Goal: Navigation & Orientation: Find specific page/section

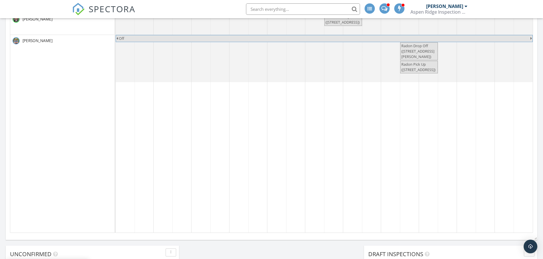
scroll to position [250, 0]
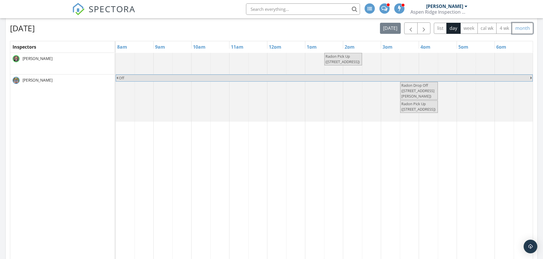
click at [525, 24] on button "month" at bounding box center [521, 28] width 21 height 11
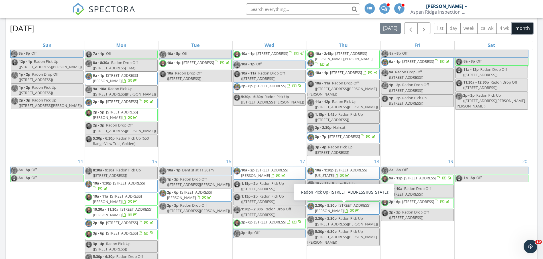
scroll to position [110, 0]
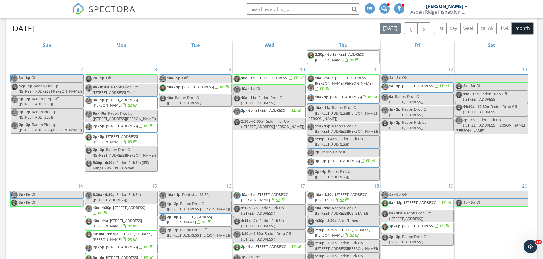
click at [434, 89] on span "[STREET_ADDRESS]" at bounding box center [418, 85] width 32 height 5
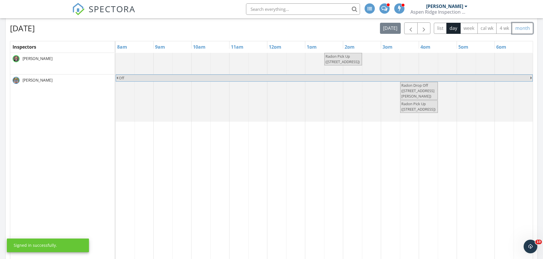
click at [522, 26] on button "month" at bounding box center [521, 28] width 21 height 11
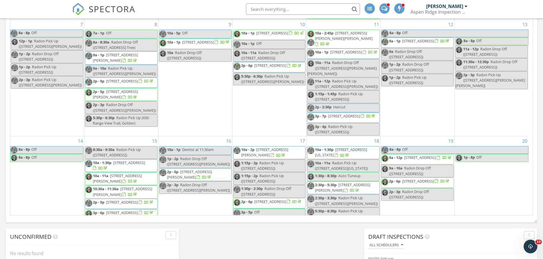
scroll to position [142, 0]
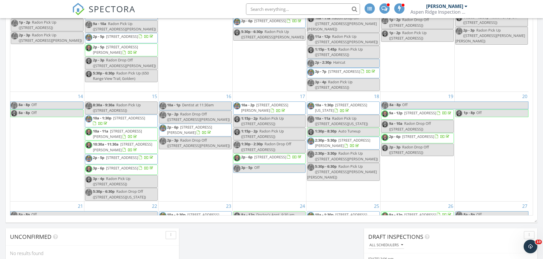
click at [113, 121] on span "[STREET_ADDRESS]" at bounding box center [129, 118] width 32 height 5
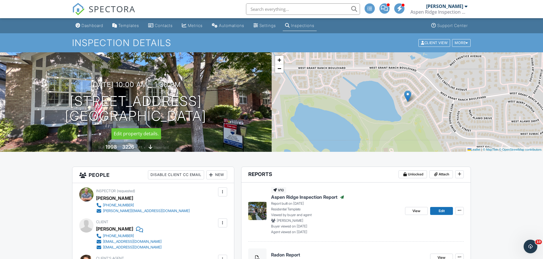
drag, startPoint x: 210, startPoint y: 118, endPoint x: 33, endPoint y: 106, distance: 178.1
click at [19, 106] on div "09/15/2025 10:00 am - 1:30 pm 6900 W Grant Ranch Blvd #83 Littleton, CO 80123" at bounding box center [135, 102] width 271 height 43
copy h1 "6900 W Grant Ranch Blvd #83 Littleton, CO 80123"
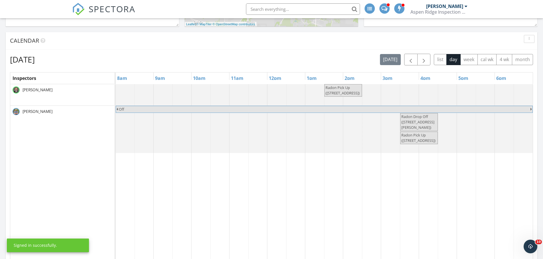
scroll to position [193, 0]
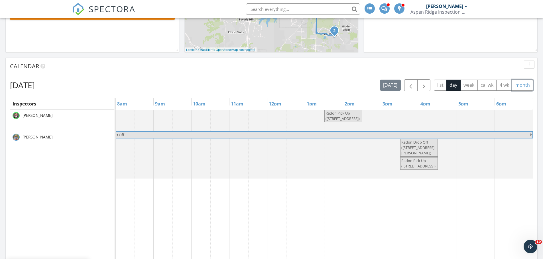
click at [521, 82] on button "month" at bounding box center [521, 85] width 21 height 11
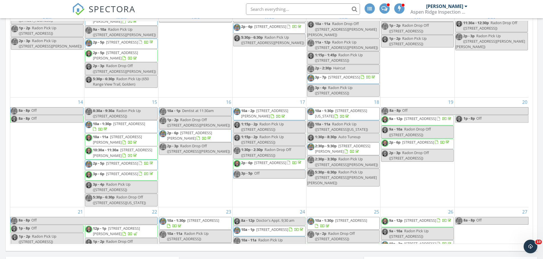
scroll to position [228, 0]
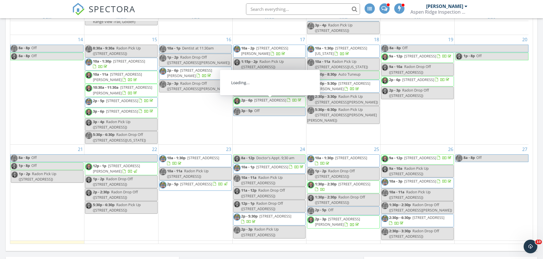
click at [112, 77] on span "[STREET_ADDRESS][PERSON_NAME]" at bounding box center [117, 77] width 49 height 11
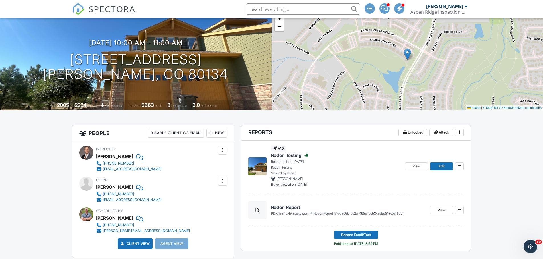
scroll to position [38, 0]
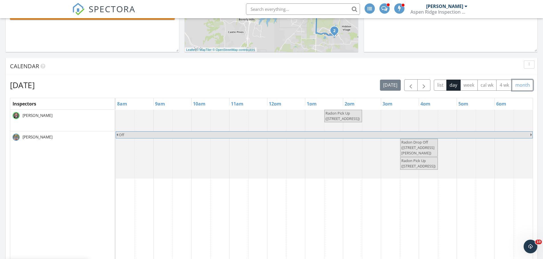
click at [521, 84] on button "month" at bounding box center [521, 85] width 21 height 11
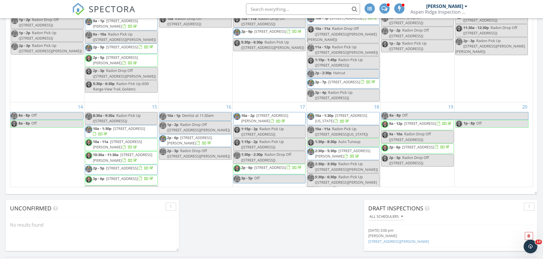
scroll to position [142, 0]
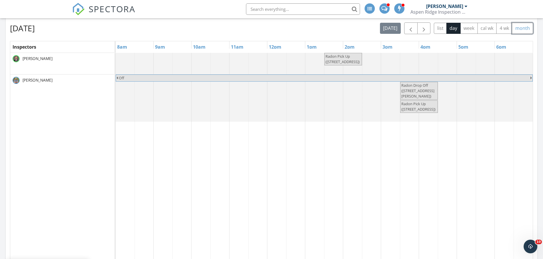
click at [523, 25] on button "month" at bounding box center [521, 28] width 21 height 11
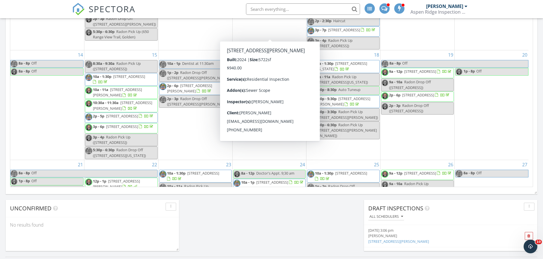
scroll to position [142, 0]
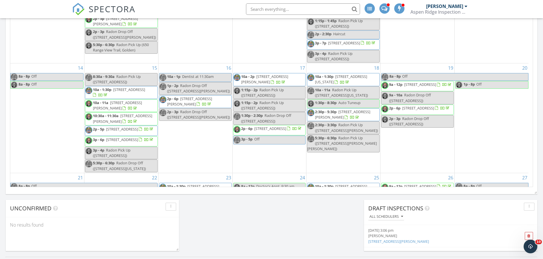
click at [139, 135] on span "2p - 5p 608 Bluegrass Dr, Longmont 80503" at bounding box center [119, 131] width 69 height 9
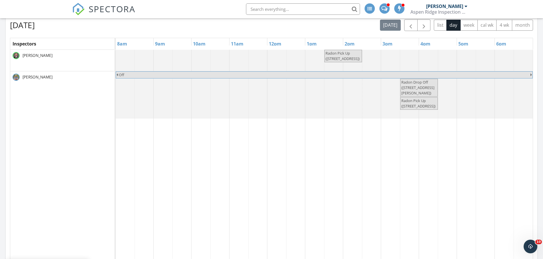
scroll to position [250, 0]
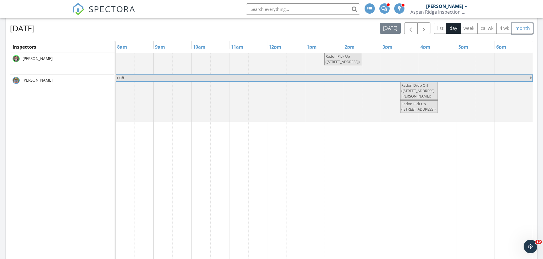
click at [521, 30] on button "month" at bounding box center [521, 28] width 21 height 11
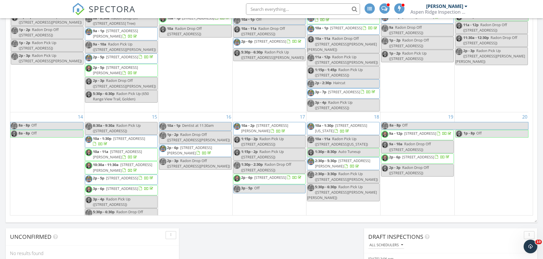
scroll to position [171, 0]
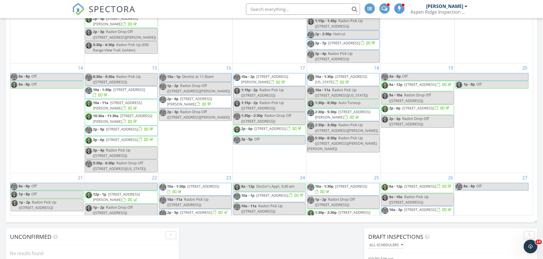
click at [128, 142] on span "[STREET_ADDRESS]" at bounding box center [122, 139] width 32 height 5
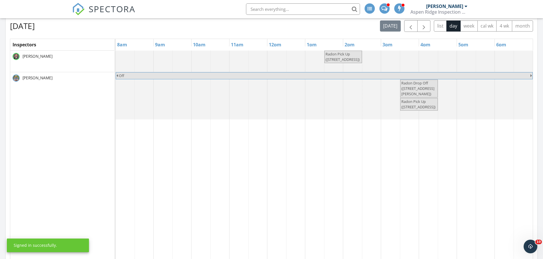
scroll to position [250, 0]
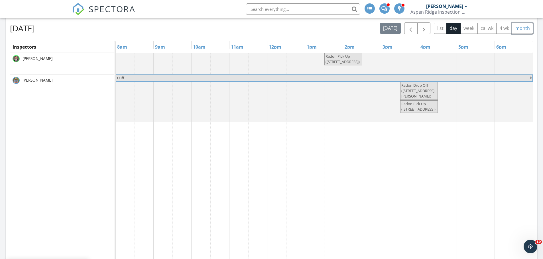
click at [513, 26] on button "month" at bounding box center [521, 28] width 21 height 11
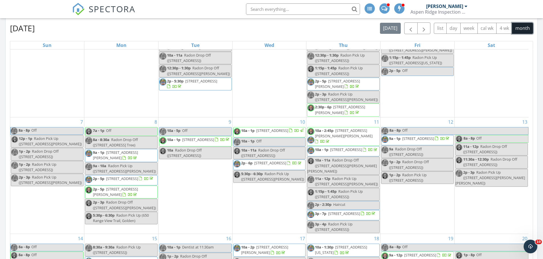
scroll to position [199, 0]
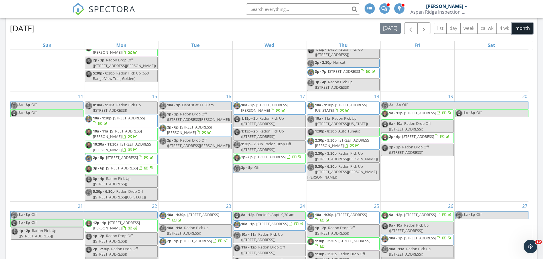
click at [210, 132] on span "2p - 6p 27986 E Frost Pl, Aurora 80016" at bounding box center [195, 130] width 72 height 11
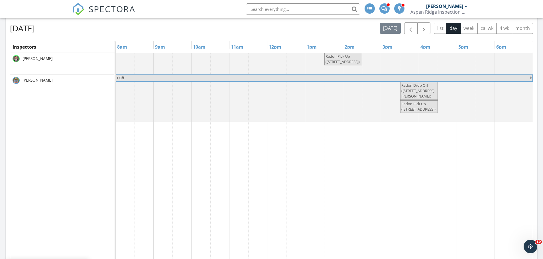
click at [533, 25] on div "[DATE] [DATE] list day week cal wk 4 wk month Inspectors 8am 9am 10am 11am 12pm…" at bounding box center [271, 147] width 531 height 259
click at [527, 29] on button "month" at bounding box center [521, 28] width 21 height 11
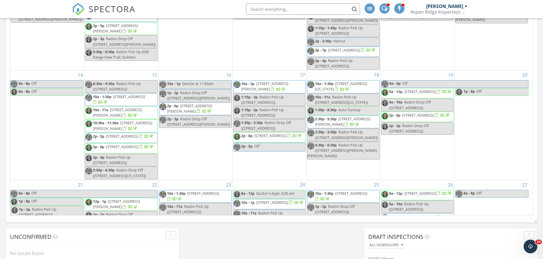
scroll to position [171, 0]
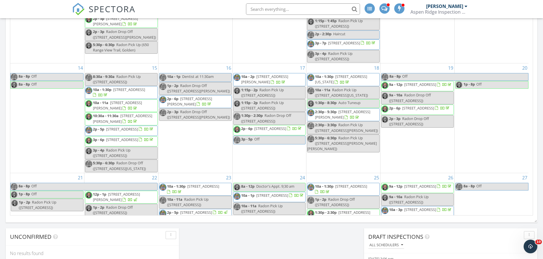
click at [288, 80] on span "15352 W Dequesne Ave , Morrison 80465" at bounding box center [264, 79] width 47 height 11
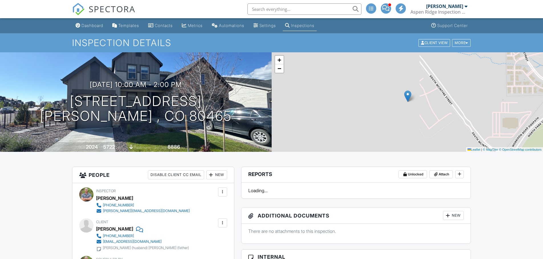
scroll to position [379, 0]
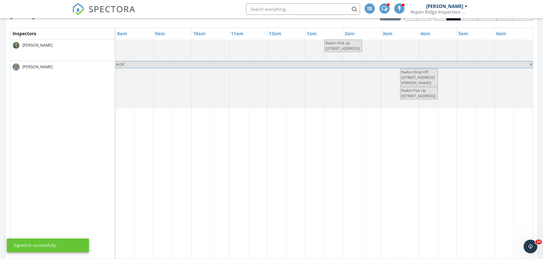
scroll to position [250, 0]
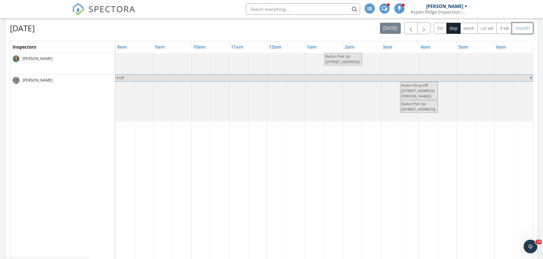
click at [521, 30] on button "month" at bounding box center [521, 28] width 21 height 11
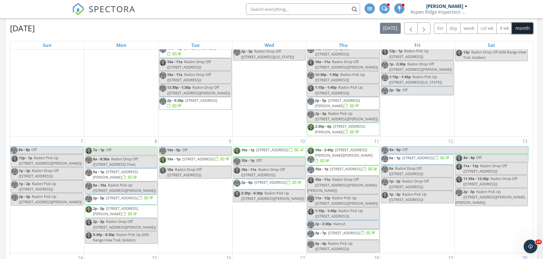
scroll to position [171, 0]
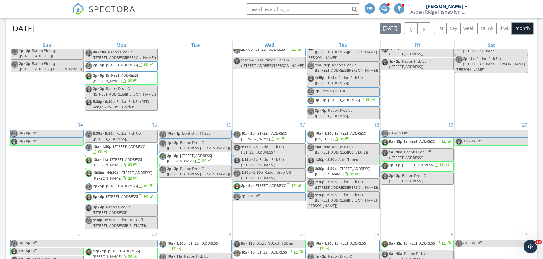
click at [256, 188] on span "7143 S Xenophon Trl, Littleton 80127" at bounding box center [270, 185] width 32 height 5
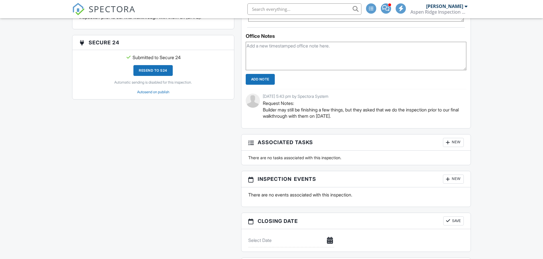
scroll to position [463, 0]
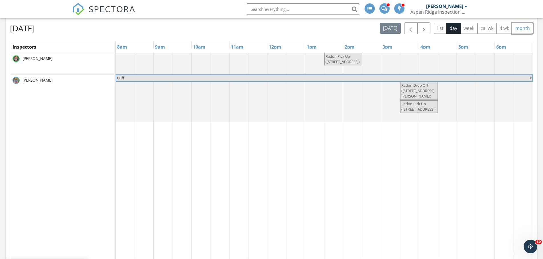
click at [525, 28] on button "month" at bounding box center [521, 28] width 21 height 11
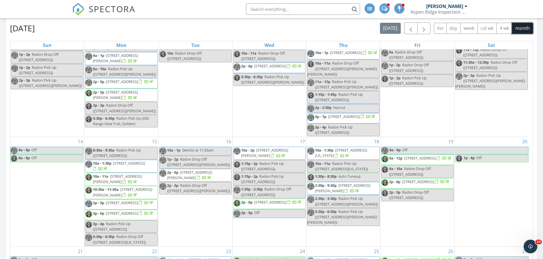
scroll to position [199, 0]
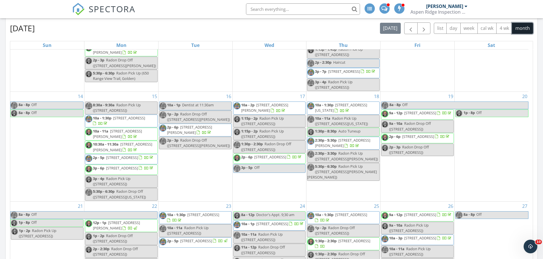
click at [367, 103] on div "18 10a - 1:30p 2540 W Mississippi Ave, Denver 80219 10a - 11a Radon Pick Up (25…" at bounding box center [343, 147] width 74 height 110
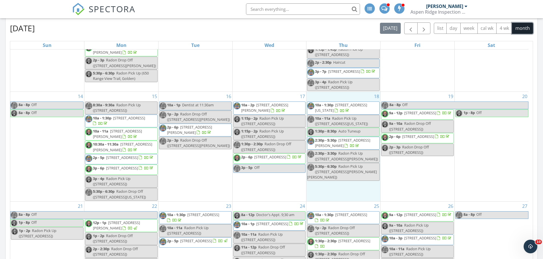
click at [367, 109] on span "[STREET_ADDRESS][US_STATE]" at bounding box center [341, 108] width 52 height 11
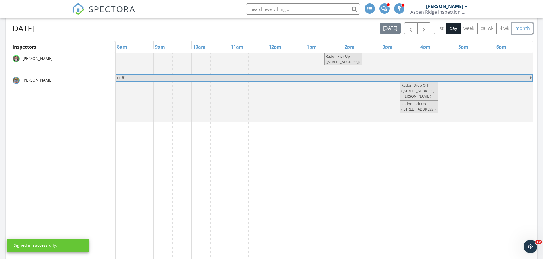
click at [529, 28] on button "month" at bounding box center [521, 28] width 21 height 11
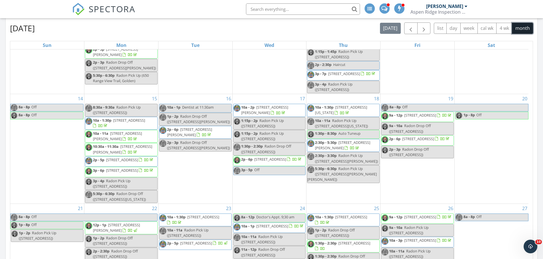
scroll to position [199, 0]
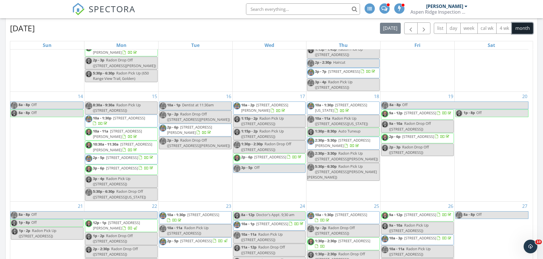
click at [294, 163] on span "2p - 6p 7143 S Xenophon Trl, Littleton 80127" at bounding box center [267, 159] width 69 height 9
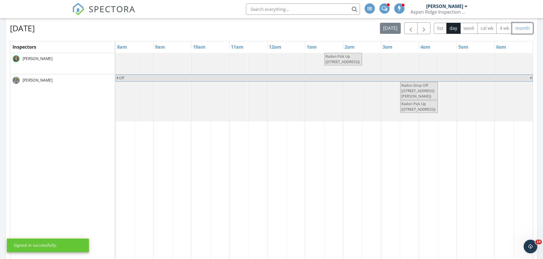
click at [523, 24] on button "month" at bounding box center [521, 28] width 21 height 11
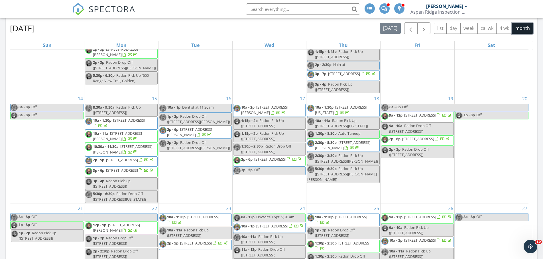
scroll to position [199, 0]
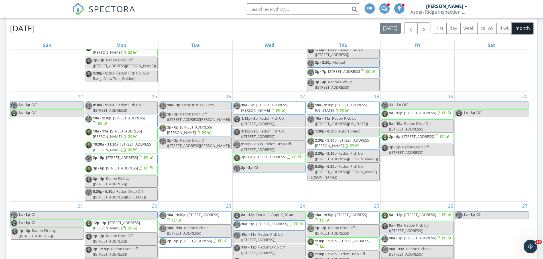
click at [371, 146] on span "2:30p - 5:30p 23561 E Jamison Pl, Aurora 80016" at bounding box center [343, 143] width 72 height 11
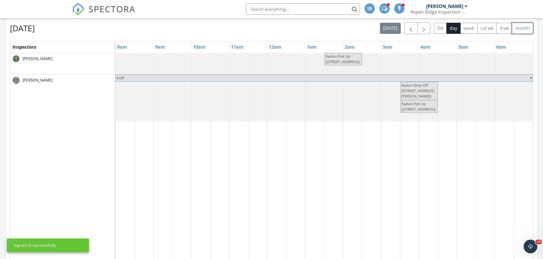
click at [519, 28] on button "month" at bounding box center [521, 28] width 21 height 11
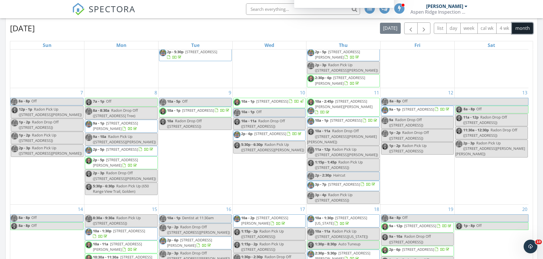
scroll to position [171, 0]
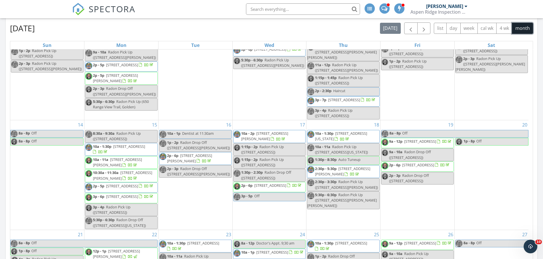
click at [441, 147] on span "9a - 12p 4031 W Conejos Pl, Denver 80204" at bounding box center [416, 143] width 71 height 9
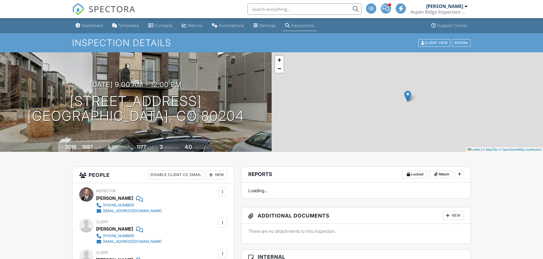
scroll to position [370, 0]
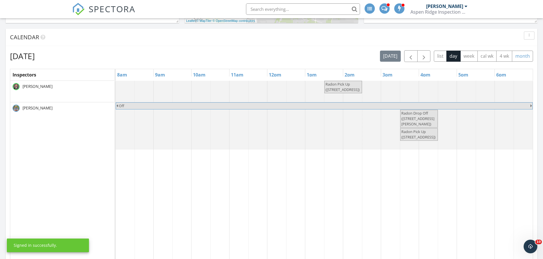
scroll to position [221, 0]
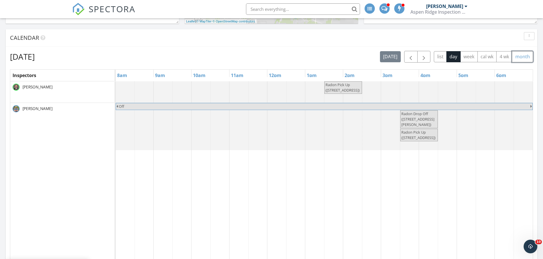
click at [524, 54] on button "month" at bounding box center [521, 56] width 21 height 11
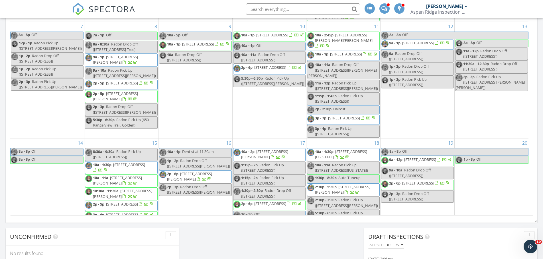
scroll to position [114, 0]
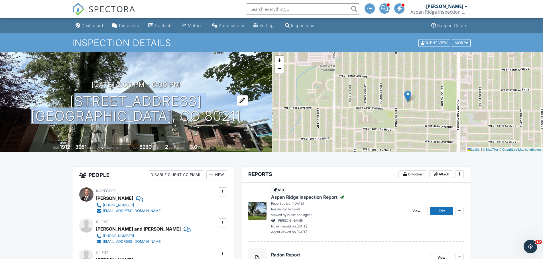
drag, startPoint x: 202, startPoint y: 118, endPoint x: 95, endPoint y: 107, distance: 106.9
click at [78, 105] on div "09/19/2025 2:00 pm - 6:00 pm 4121 Hooker St Denver, CO 80211" at bounding box center [135, 102] width 271 height 43
copy h1 "4121 Hooker St Denver, CO 80211"
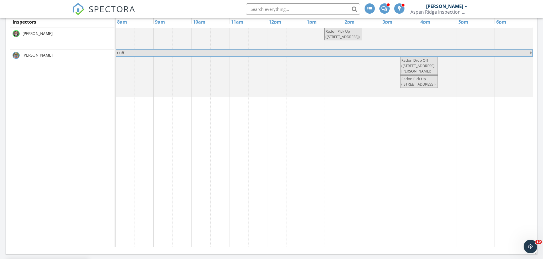
scroll to position [250, 0]
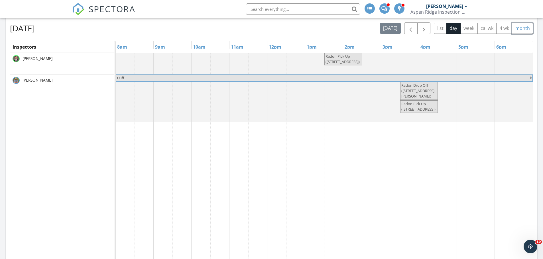
drag, startPoint x: 521, startPoint y: 30, endPoint x: 497, endPoint y: 40, distance: 25.3
click at [521, 30] on button "month" at bounding box center [521, 28] width 21 height 11
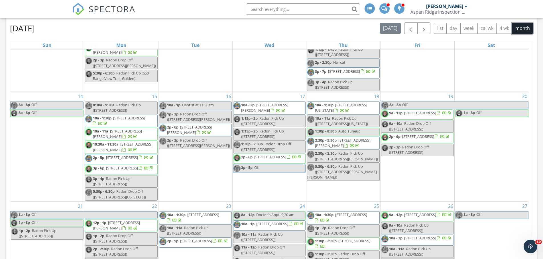
scroll to position [309, 0]
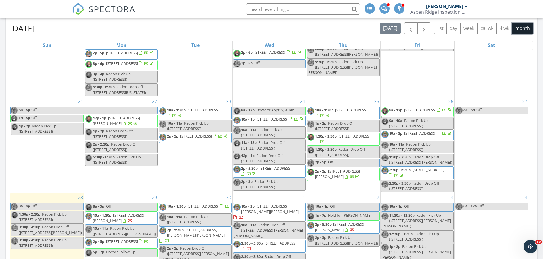
click at [140, 123] on span "11993 Triple Crown Dr, Parker 80134" at bounding box center [116, 121] width 47 height 11
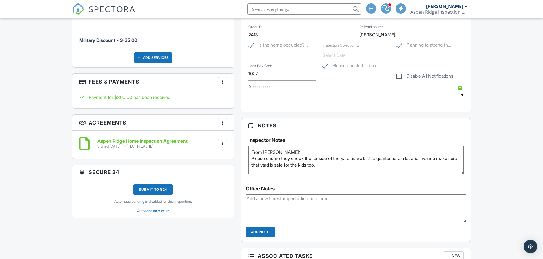
scroll to position [351, 0]
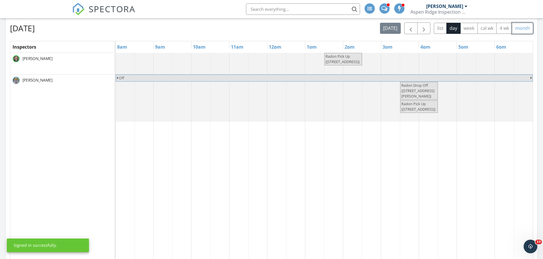
click at [526, 30] on button "month" at bounding box center [521, 28] width 21 height 11
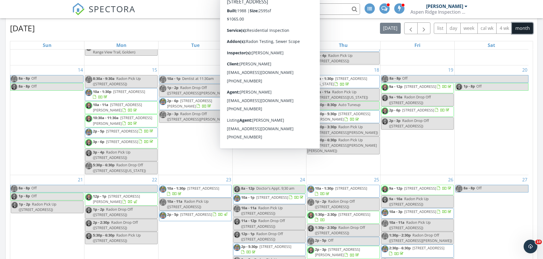
scroll to position [228, 0]
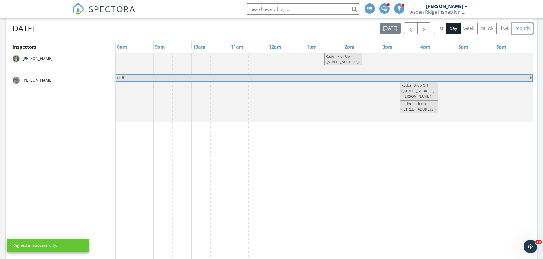
click at [524, 29] on button "month" at bounding box center [521, 28] width 21 height 11
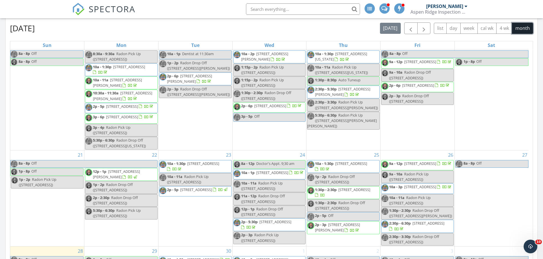
scroll to position [256, 0]
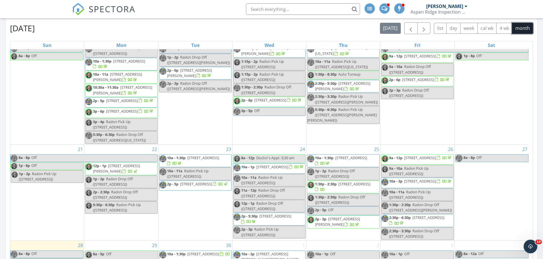
click at [212, 190] on span "2p - 5p 10136 RidgeGate Circle, Lone Tree 80124" at bounding box center [193, 186] width 69 height 9
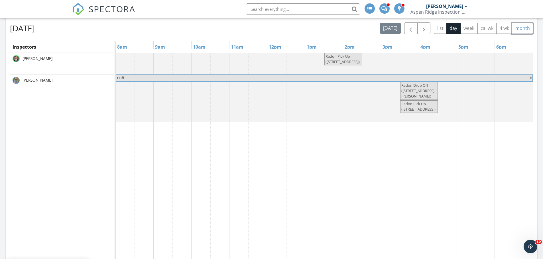
click at [530, 27] on button "month" at bounding box center [521, 28] width 21 height 11
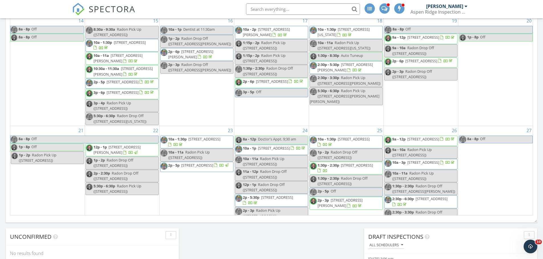
scroll to position [256, 0]
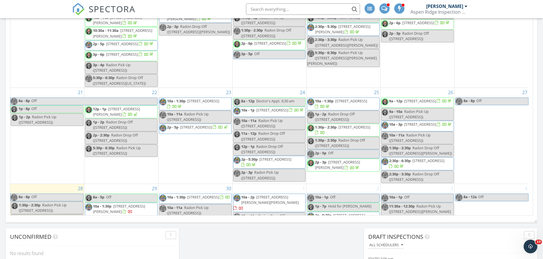
click at [289, 116] on span "10a - 1p 9985 E 63rd Ave, Denver 80238" at bounding box center [268, 112] width 71 height 9
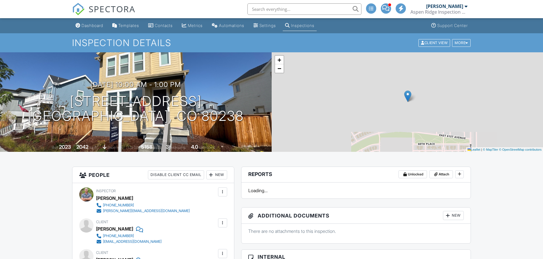
scroll to position [313, 0]
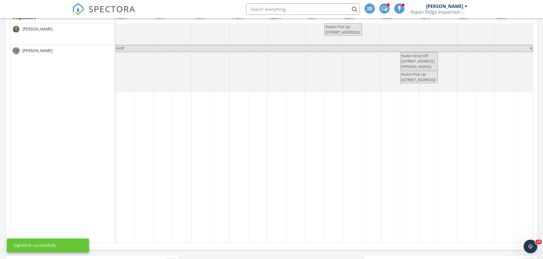
scroll to position [193, 0]
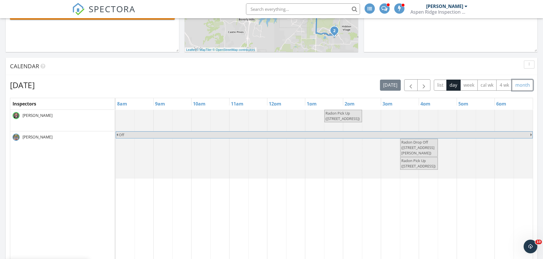
click at [525, 88] on button "month" at bounding box center [521, 85] width 21 height 11
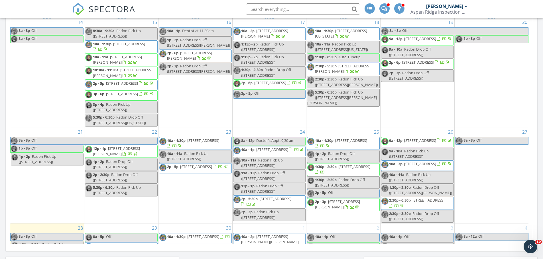
scroll to position [256, 0]
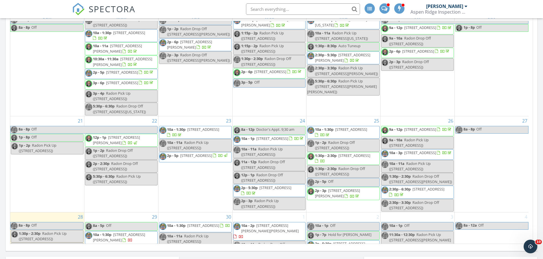
click at [285, 197] on span "2p - 5:30p 276 N 5th Ave, Brighton 80601" at bounding box center [269, 190] width 72 height 11
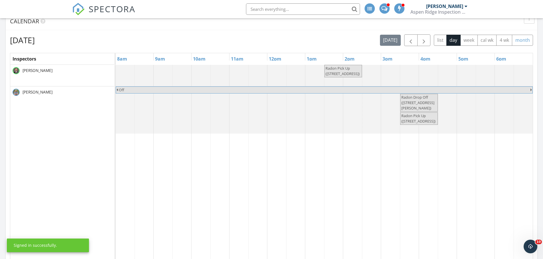
scroll to position [221, 0]
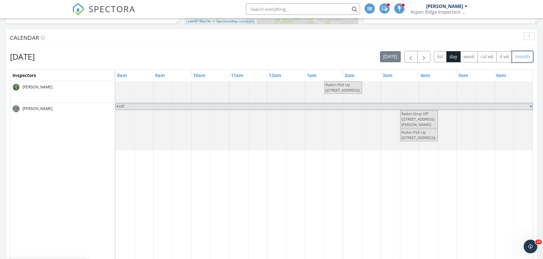
click at [527, 55] on button "month" at bounding box center [521, 56] width 21 height 11
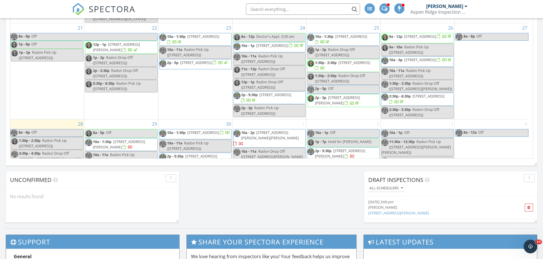
scroll to position [256, 0]
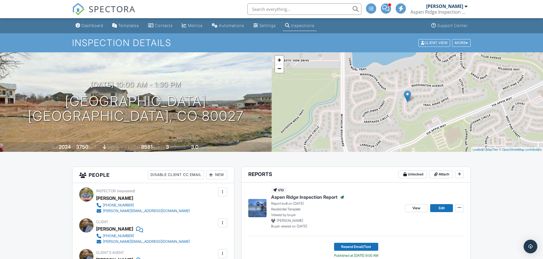
drag, startPoint x: 547, startPoint y: 95, endPoint x: 533, endPoint y: 16, distance: 80.7
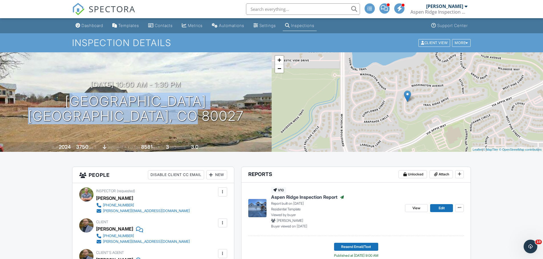
drag, startPoint x: 206, startPoint y: 114, endPoint x: 58, endPoint y: 99, distance: 149.1
click at [58, 99] on div "09/25/2025 10:00 am - 1:30 pm 844 Trail Ridge Dr Louisville, CO 80027" at bounding box center [135, 102] width 271 height 43
copy h1 "844 Trail Ridge Dr Louisville, CO 80027"
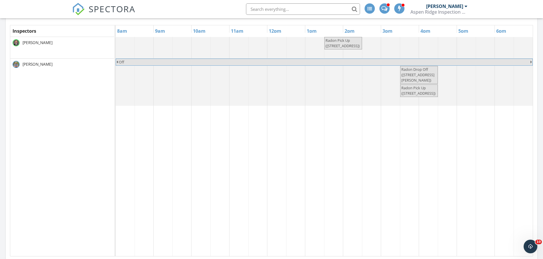
scroll to position [250, 0]
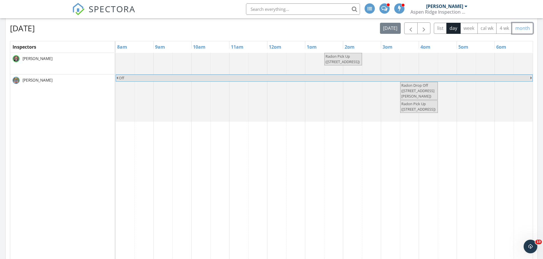
click at [520, 32] on button "month" at bounding box center [521, 28] width 21 height 11
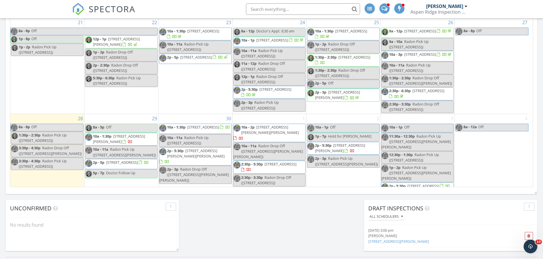
scroll to position [309, 0]
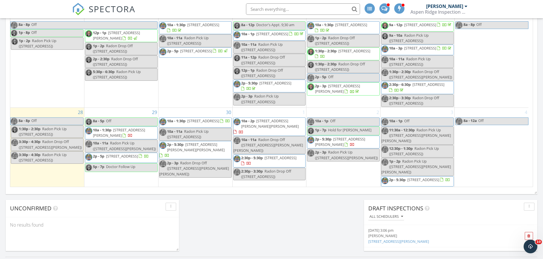
click at [363, 54] on span "2478 S Cherokee St , Denver 80223" at bounding box center [354, 50] width 32 height 5
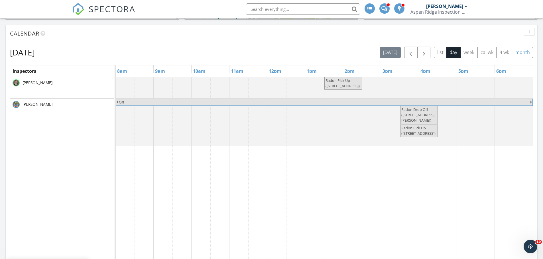
scroll to position [221, 0]
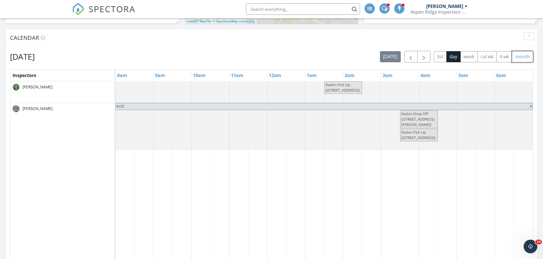
click at [528, 53] on button "month" at bounding box center [521, 56] width 21 height 11
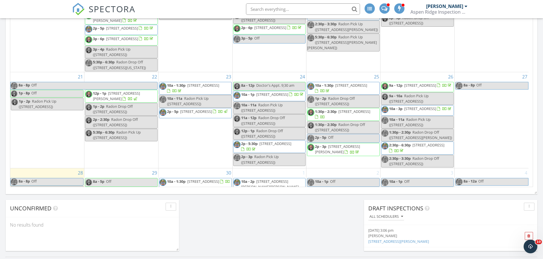
scroll to position [309, 0]
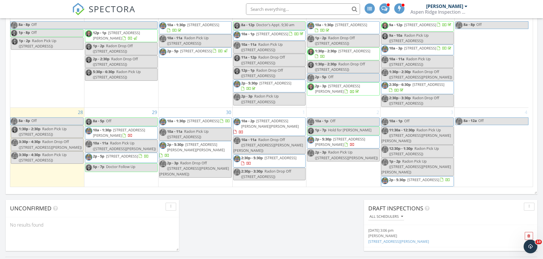
click at [338, 93] on span "[STREET_ADDRESS][PERSON_NAME]" at bounding box center [337, 88] width 45 height 11
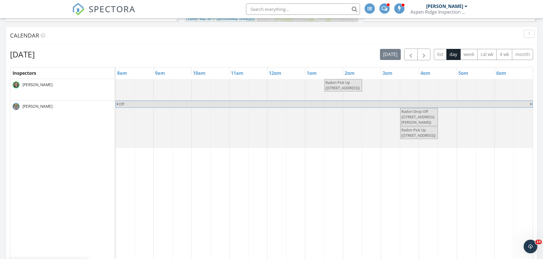
scroll to position [221, 0]
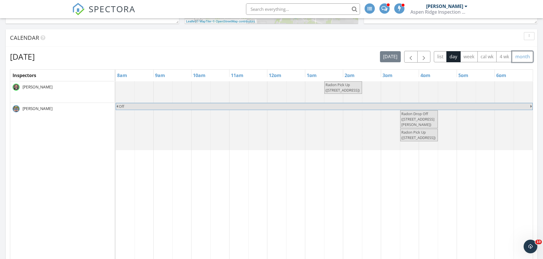
click at [522, 60] on button "month" at bounding box center [521, 56] width 21 height 11
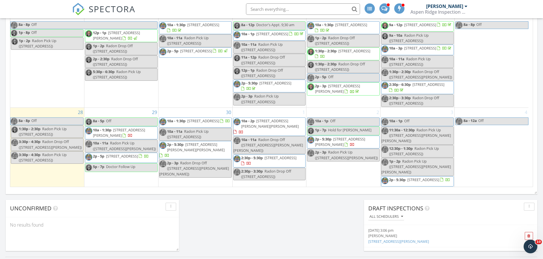
scroll to position [309, 0]
click at [446, 31] on span "9a - 12p 6505 W 25th Ln, Edgewater 80214" at bounding box center [416, 26] width 71 height 9
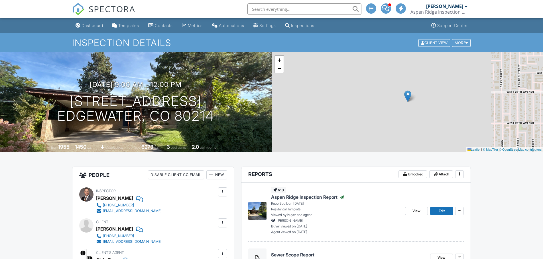
scroll to position [585, 0]
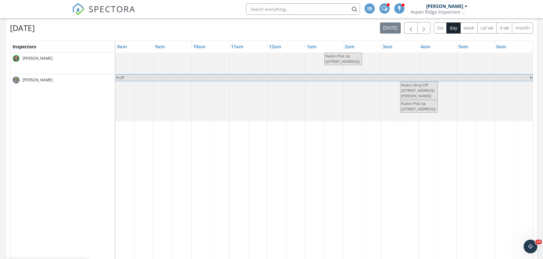
scroll to position [250, 0]
click at [523, 31] on button "month" at bounding box center [521, 28] width 21 height 11
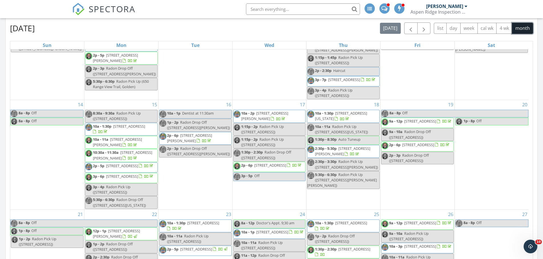
scroll to position [285, 0]
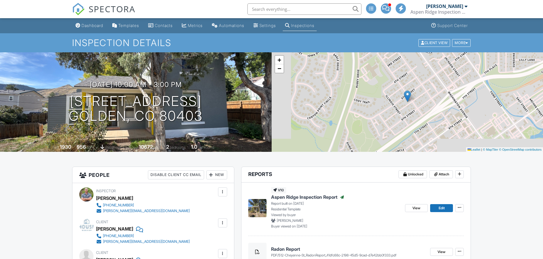
scroll to position [380, 0]
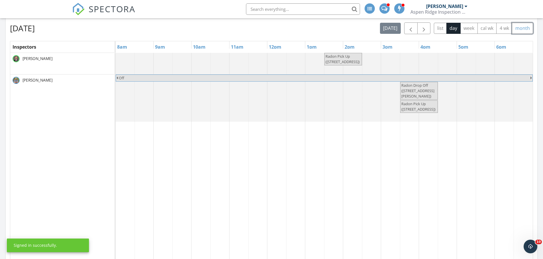
click at [522, 28] on button "month" at bounding box center [521, 28] width 21 height 11
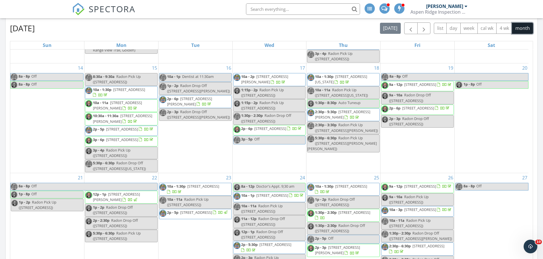
scroll to position [309, 0]
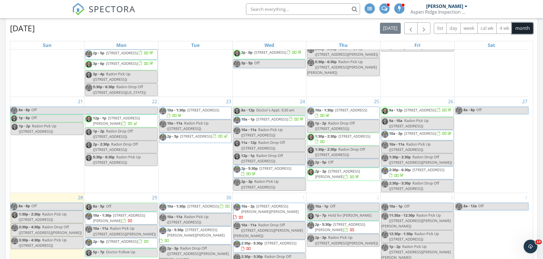
click at [444, 179] on span "2:30p - 6:30p 8630 S De Gaulle Ct, Aurora 80016" at bounding box center [417, 172] width 72 height 11
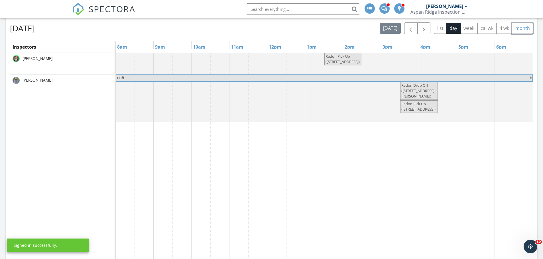
click at [520, 29] on button "month" at bounding box center [521, 28] width 21 height 11
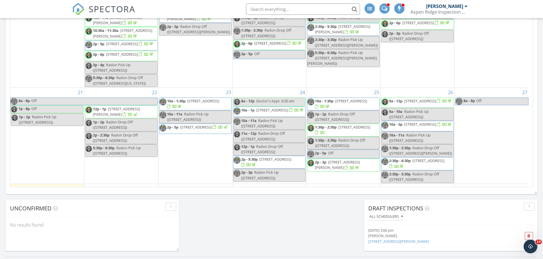
scroll to position [256, 0]
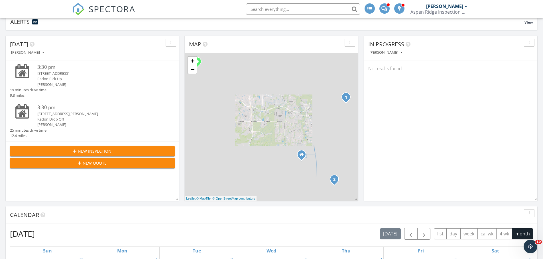
scroll to position [114, 0]
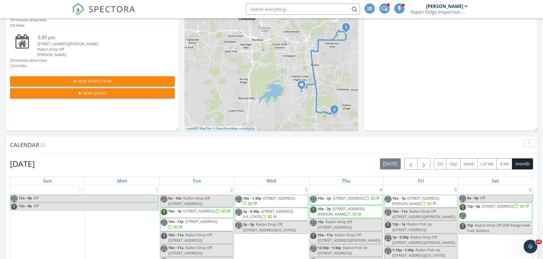
click at [449, 11] on div "Aspen Ridge Inspection Services LLC" at bounding box center [438, 12] width 57 height 6
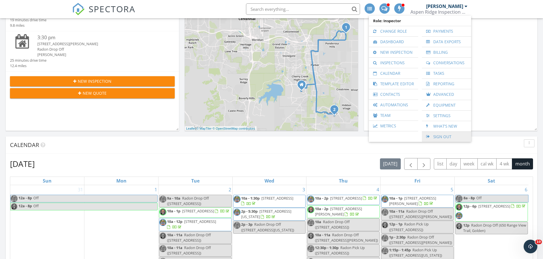
click at [445, 139] on link "Sign Out" at bounding box center [446, 137] width 44 height 10
